Goal: Transaction & Acquisition: Purchase product/service

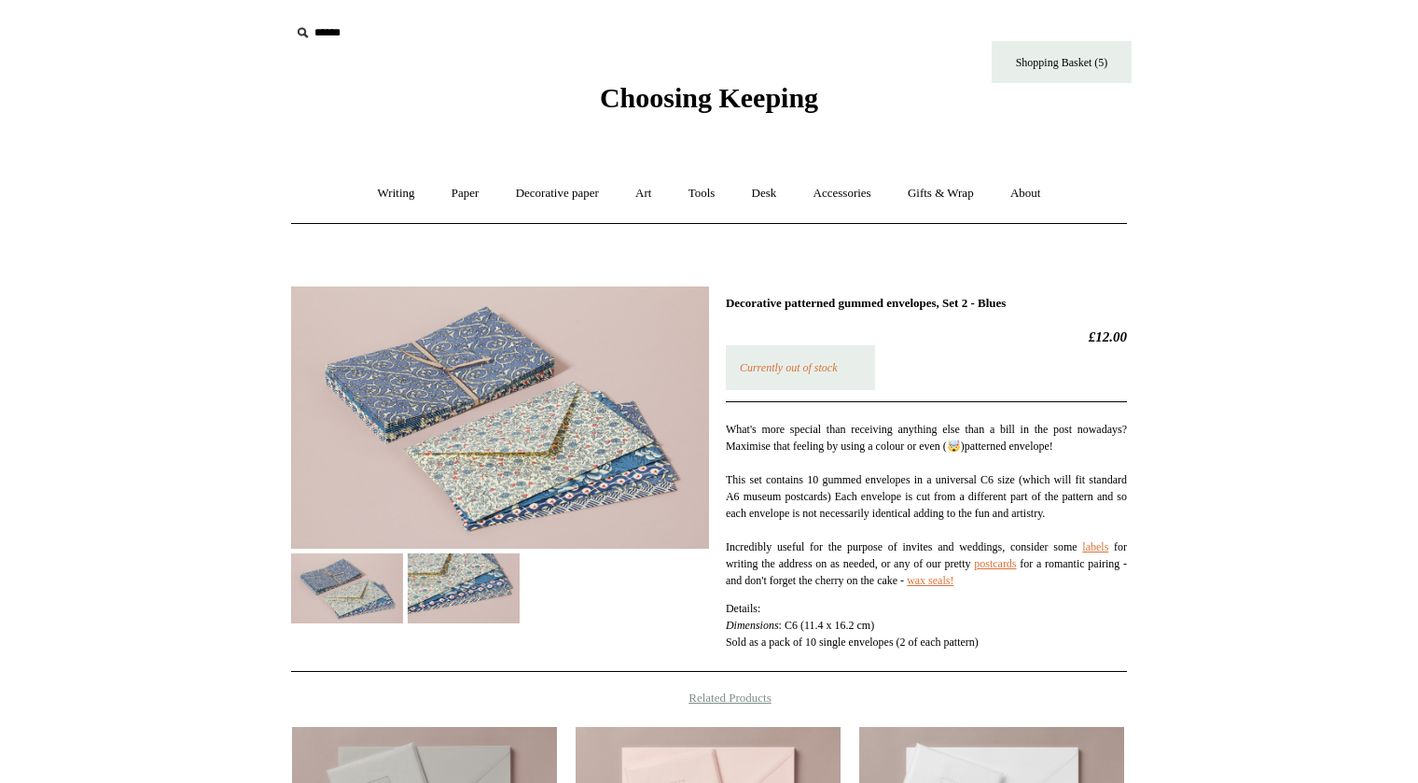
click at [835, 361] on em "Currently out of stock" at bounding box center [789, 367] width 98 height 13
